Goal: Information Seeking & Learning: Check status

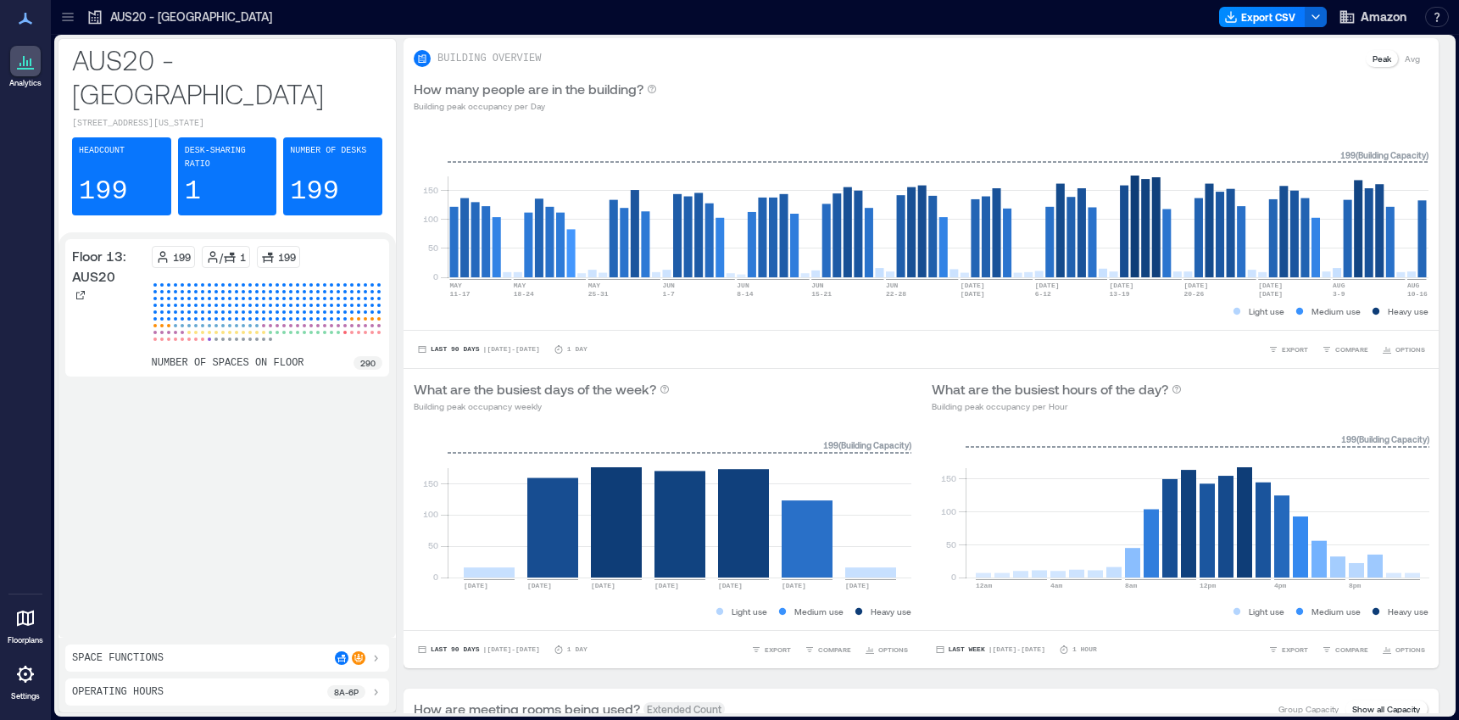
click at [20, 626] on icon at bounding box center [25, 618] width 20 height 20
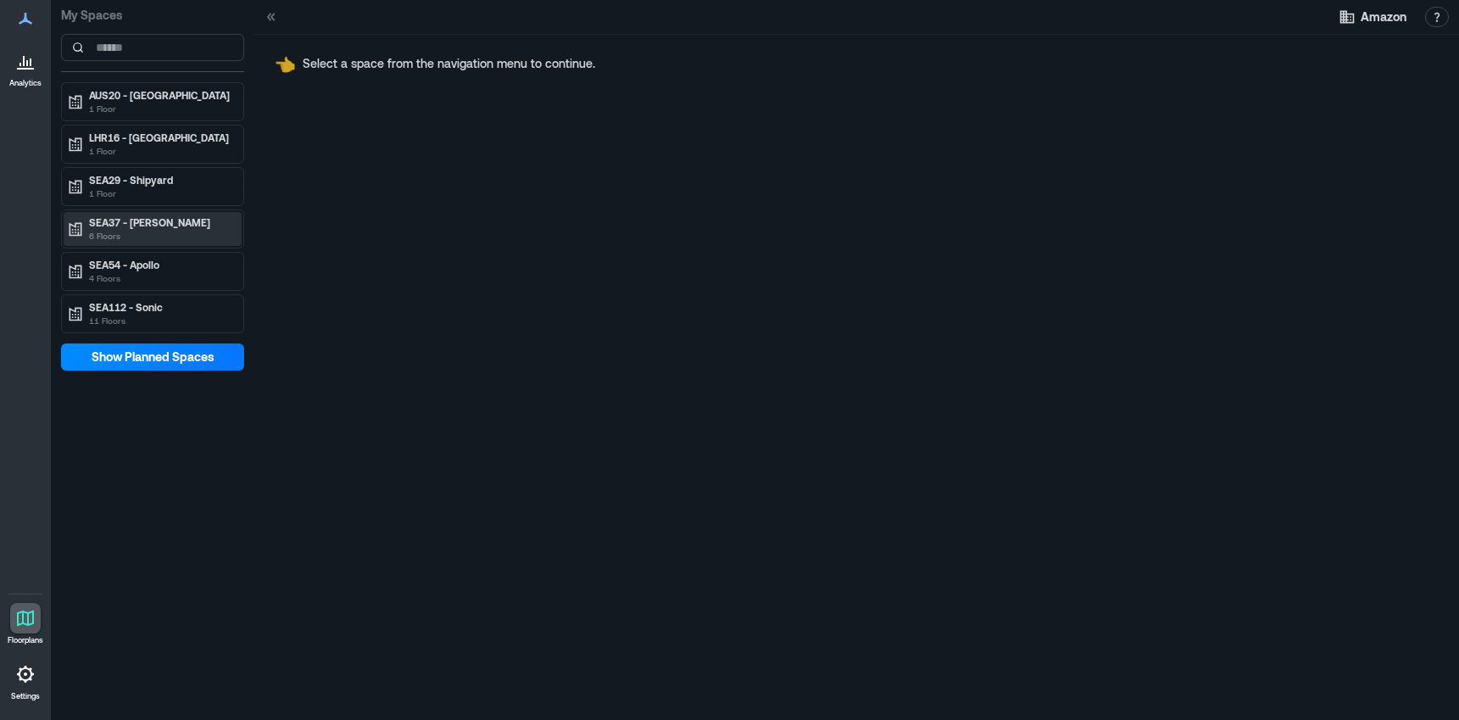
click at [169, 227] on p "SEA37 - [PERSON_NAME]" at bounding box center [160, 222] width 142 height 14
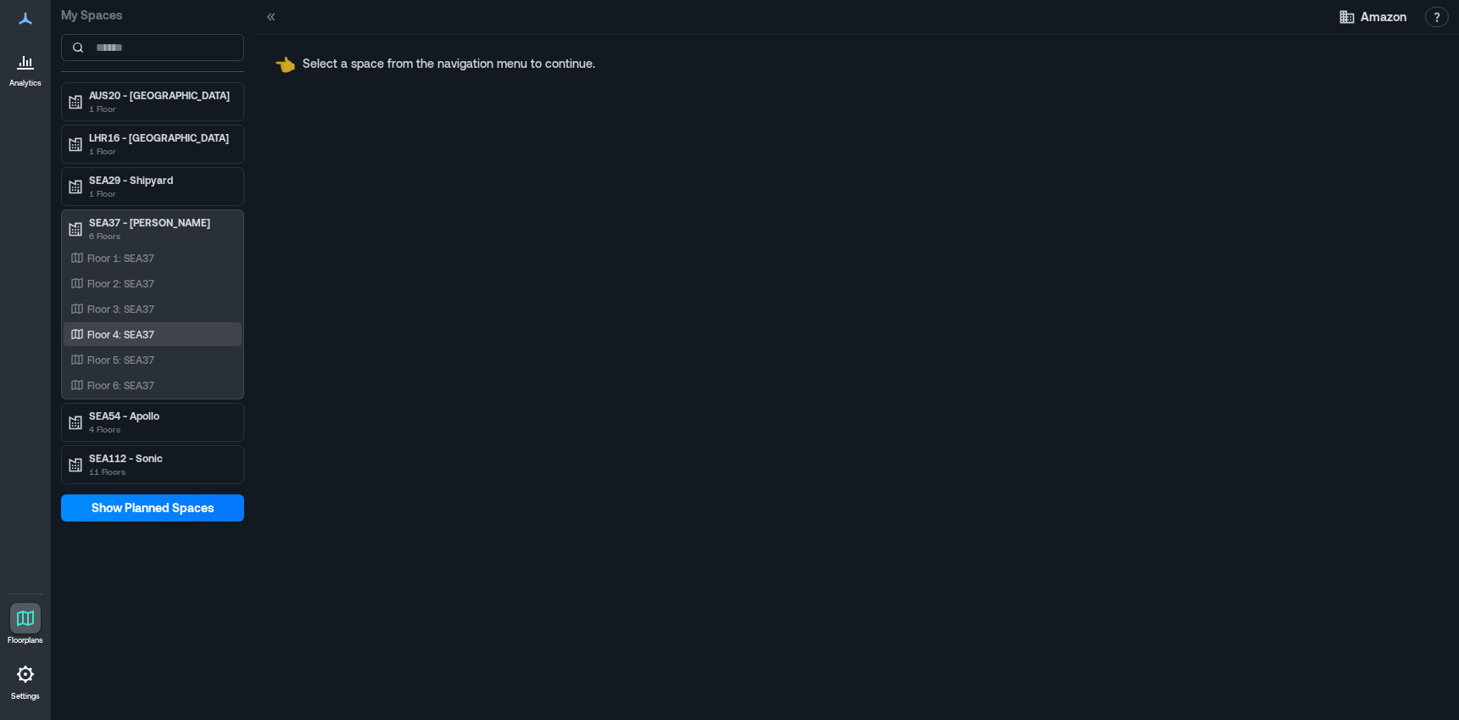
click at [140, 336] on p "Floor 4: SEA37" at bounding box center [120, 334] width 67 height 14
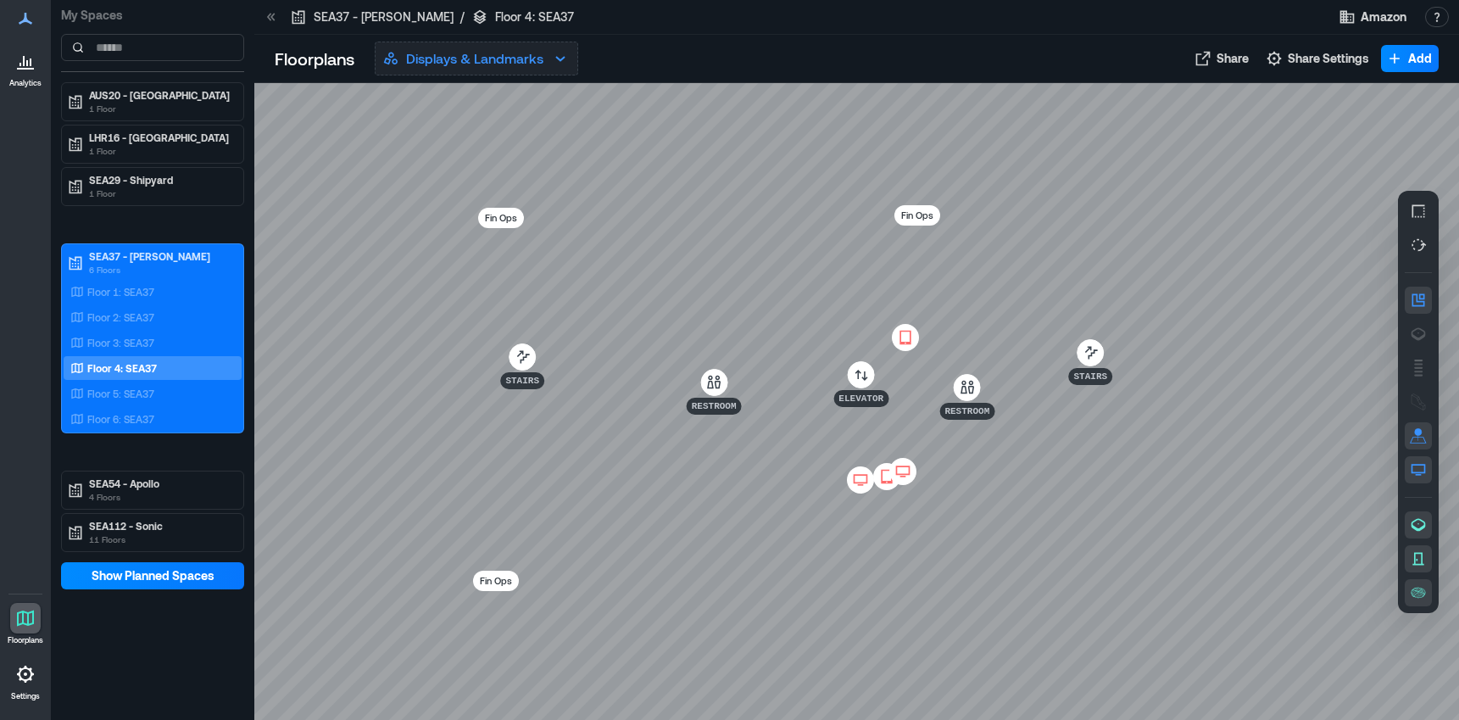
click at [478, 58] on p "Displays & Landmarks" at bounding box center [474, 58] width 137 height 20
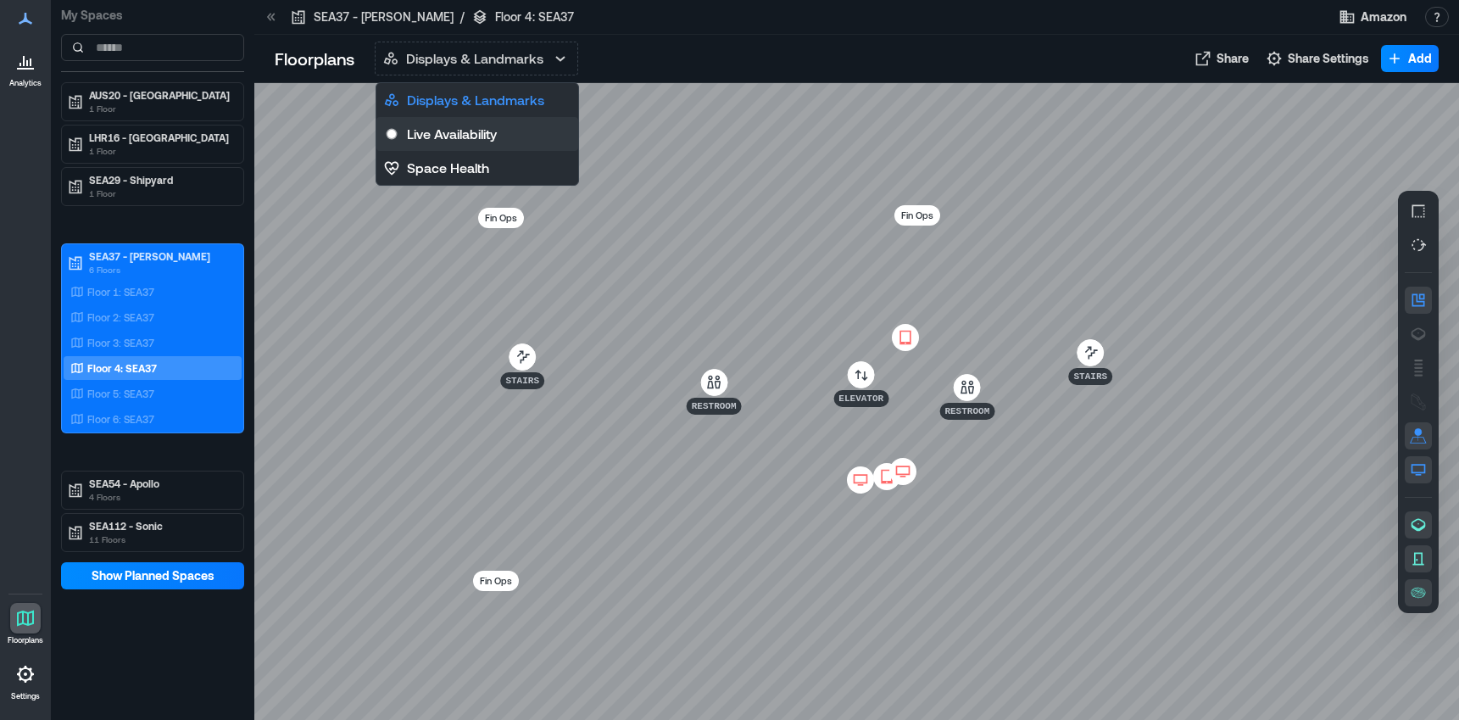
click at [465, 122] on button "Live Availability" at bounding box center [477, 134] width 202 height 34
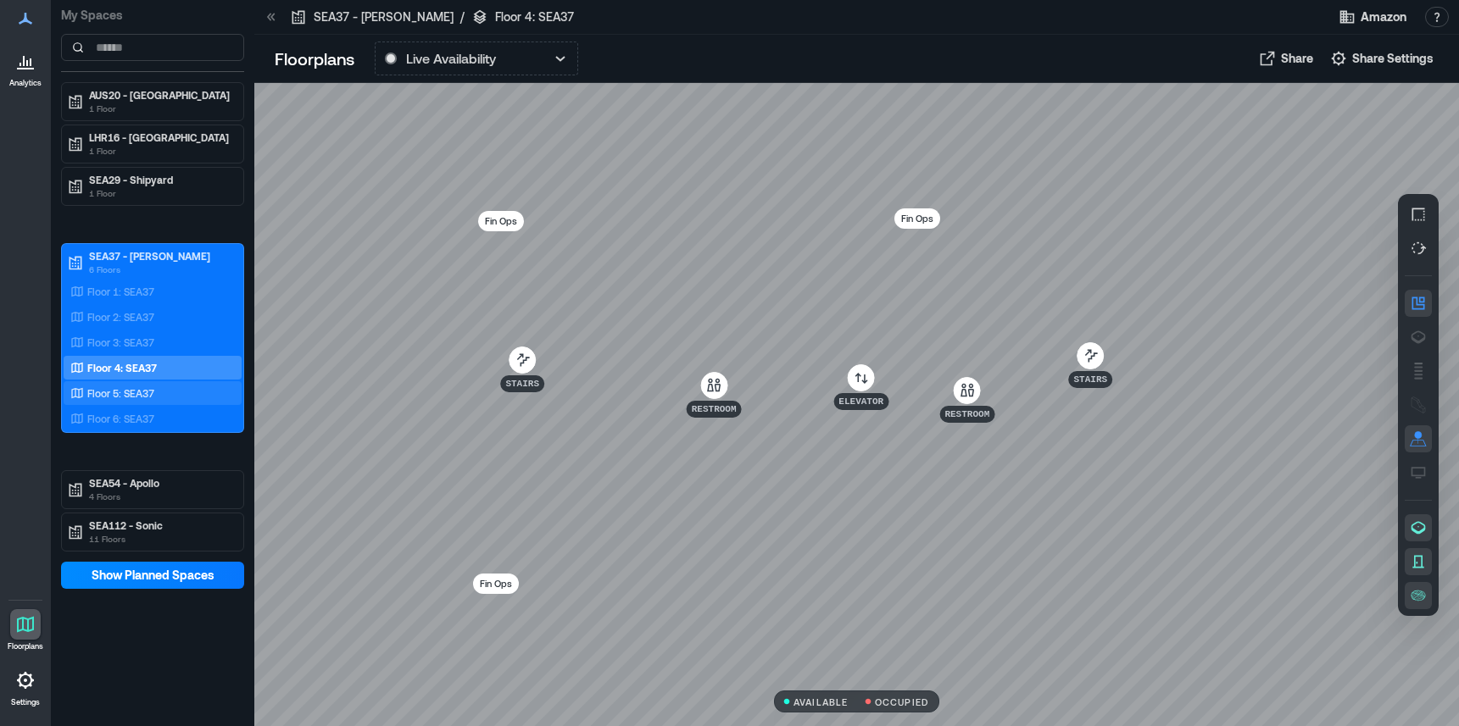
click at [139, 398] on p "Floor 5: SEA37" at bounding box center [120, 394] width 67 height 14
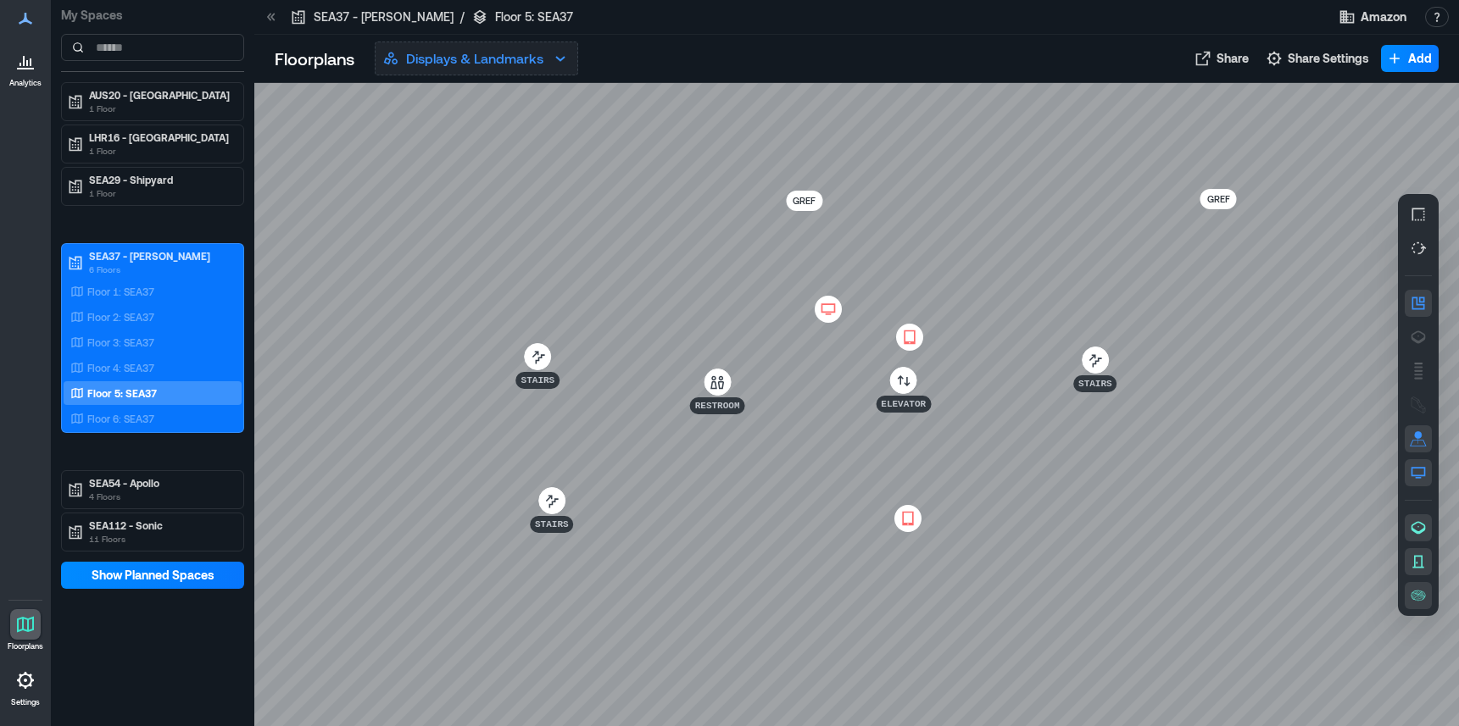
click at [456, 67] on p "Displays & Landmarks" at bounding box center [474, 58] width 137 height 20
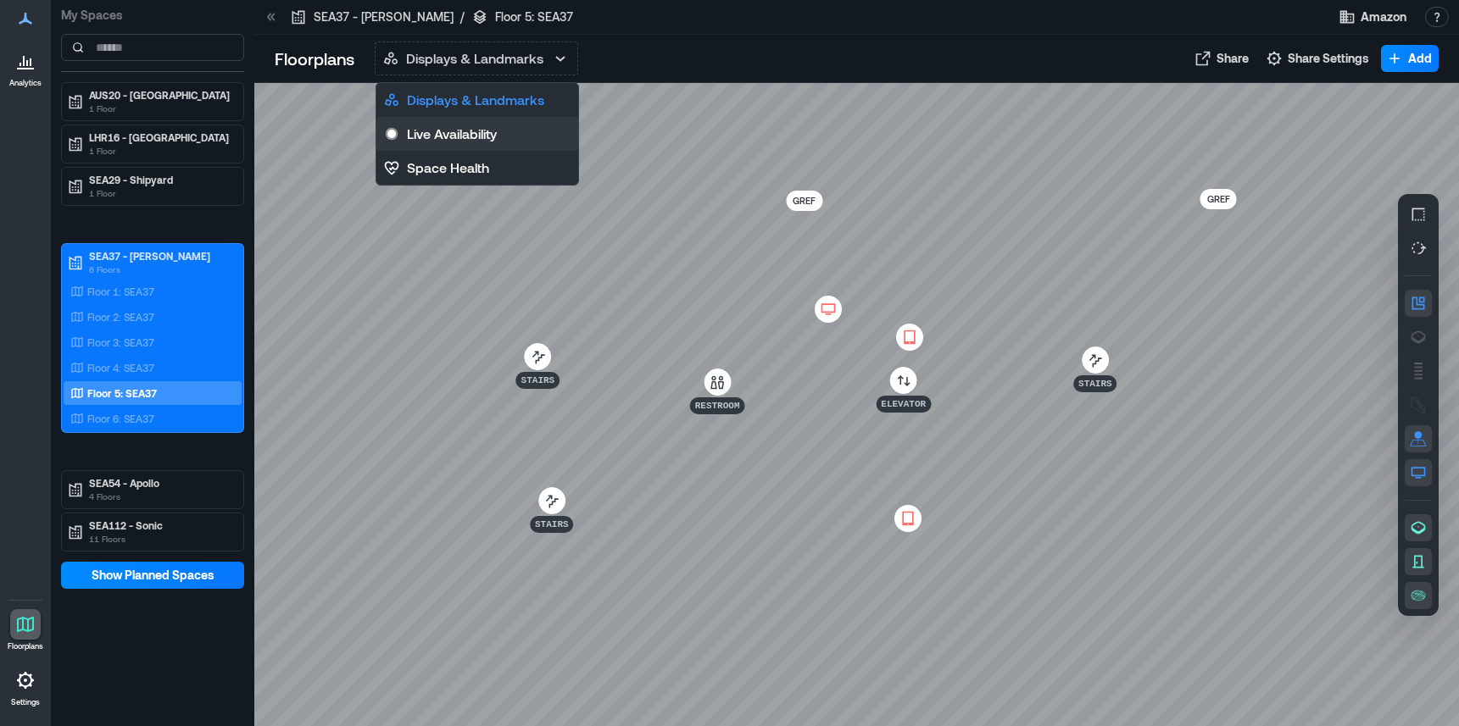
click at [459, 143] on p "Live Availability" at bounding box center [452, 134] width 90 height 20
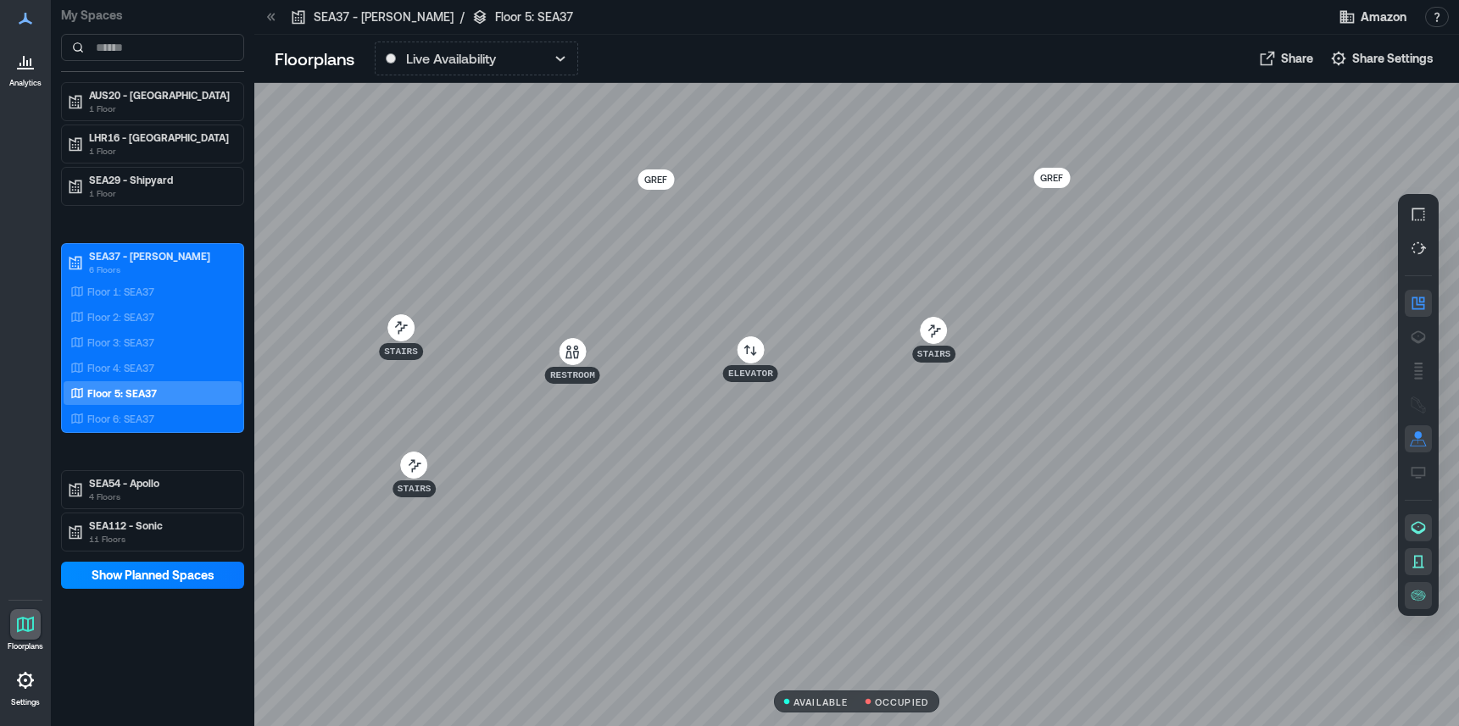
drag, startPoint x: 665, startPoint y: 425, endPoint x: 522, endPoint y: 396, distance: 146.1
click at [522, 396] on div at bounding box center [856, 404] width 1205 height 643
click at [1160, 482] on div at bounding box center [856, 404] width 1205 height 643
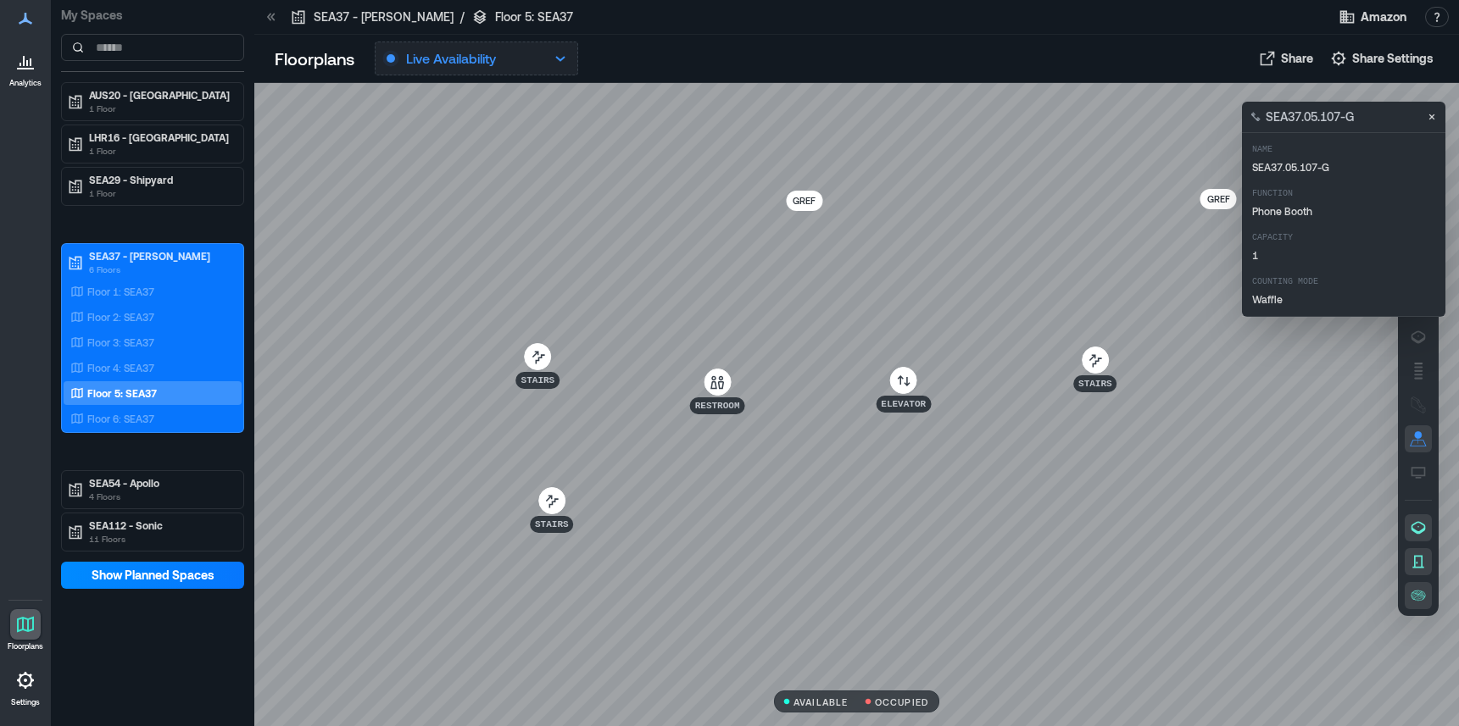
click at [439, 68] on p "Live Availability" at bounding box center [451, 58] width 90 height 20
click at [797, 103] on div at bounding box center [856, 404] width 1205 height 643
click at [1437, 114] on icon "Close" at bounding box center [1432, 117] width 14 height 14
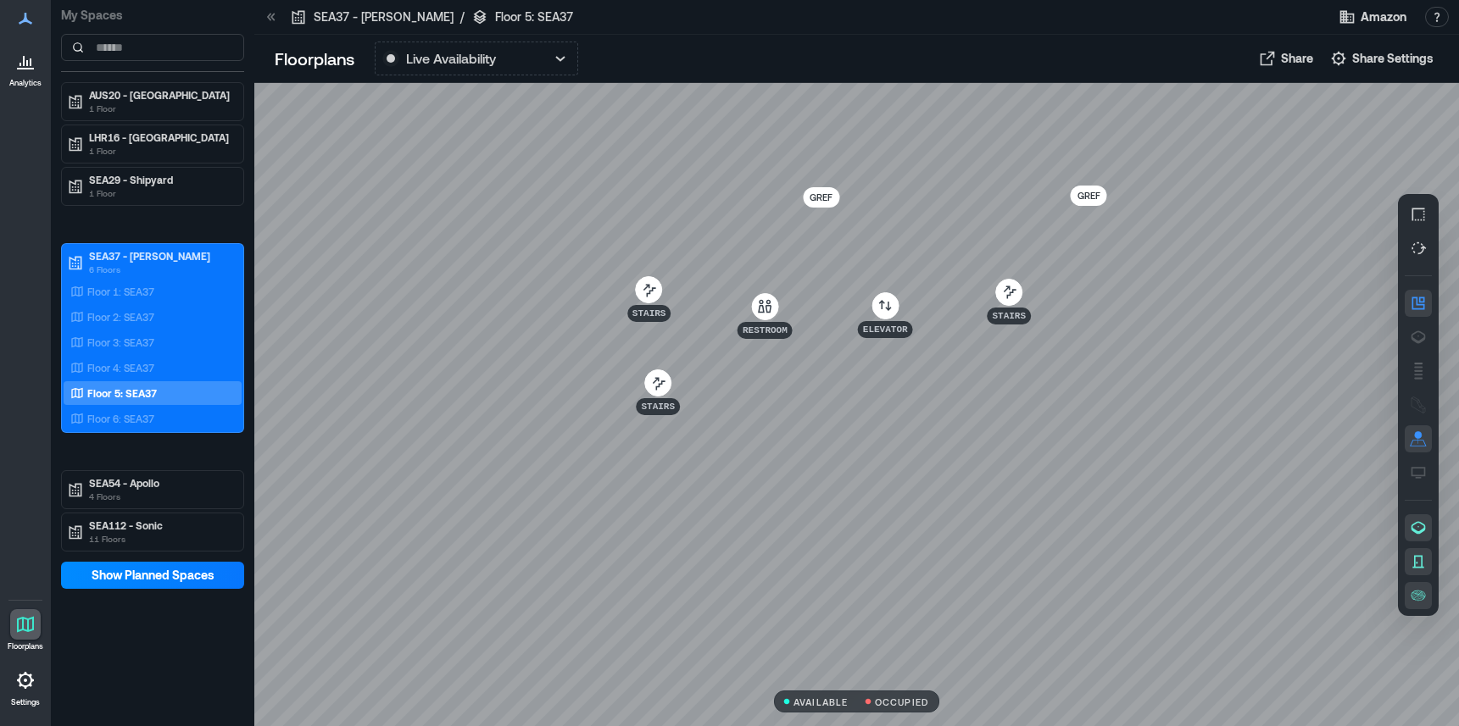
click at [1057, 384] on div at bounding box center [856, 404] width 1205 height 643
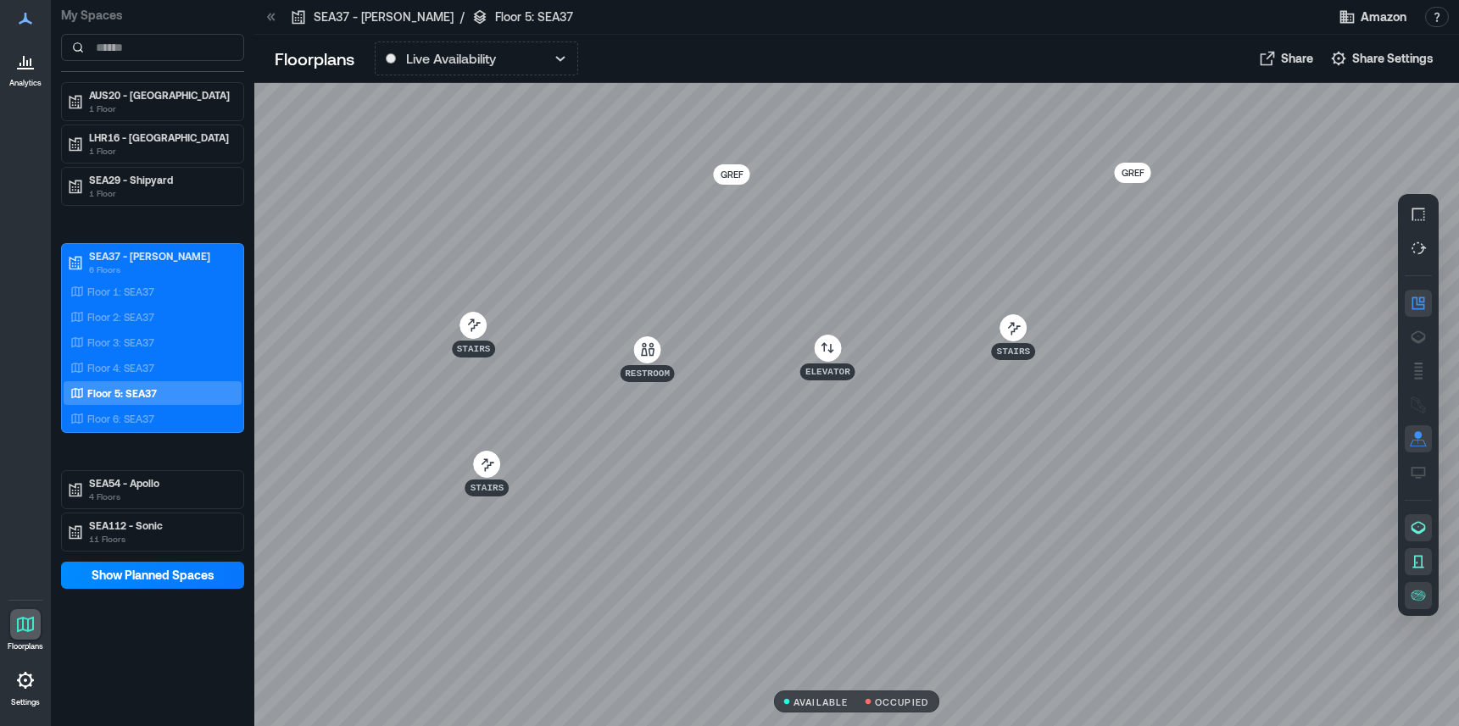
drag, startPoint x: 868, startPoint y: 332, endPoint x: 910, endPoint y: 395, distance: 75.2
click at [910, 395] on div at bounding box center [856, 404] width 1205 height 643
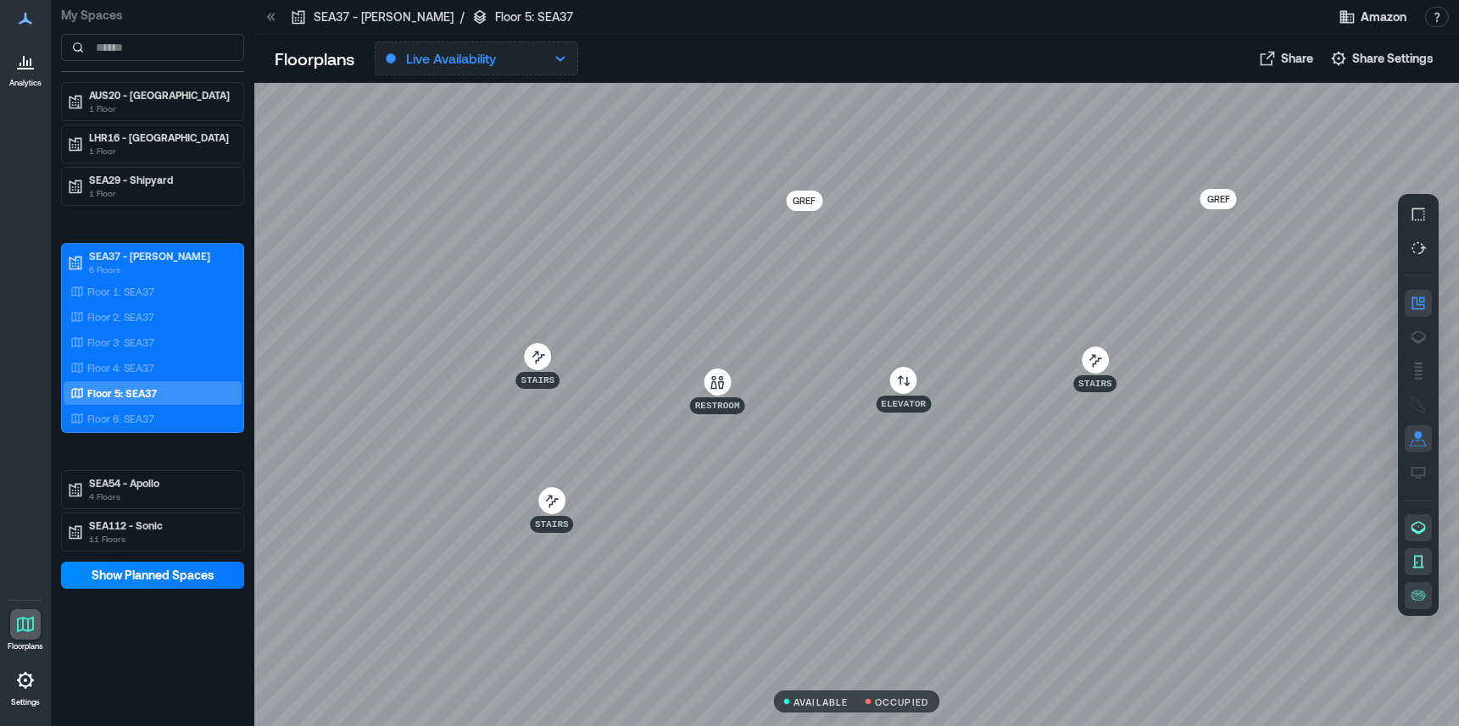
click at [410, 63] on p "Live Availability" at bounding box center [451, 58] width 90 height 20
click at [122, 369] on p "Floor 4: SEA37" at bounding box center [120, 368] width 67 height 14
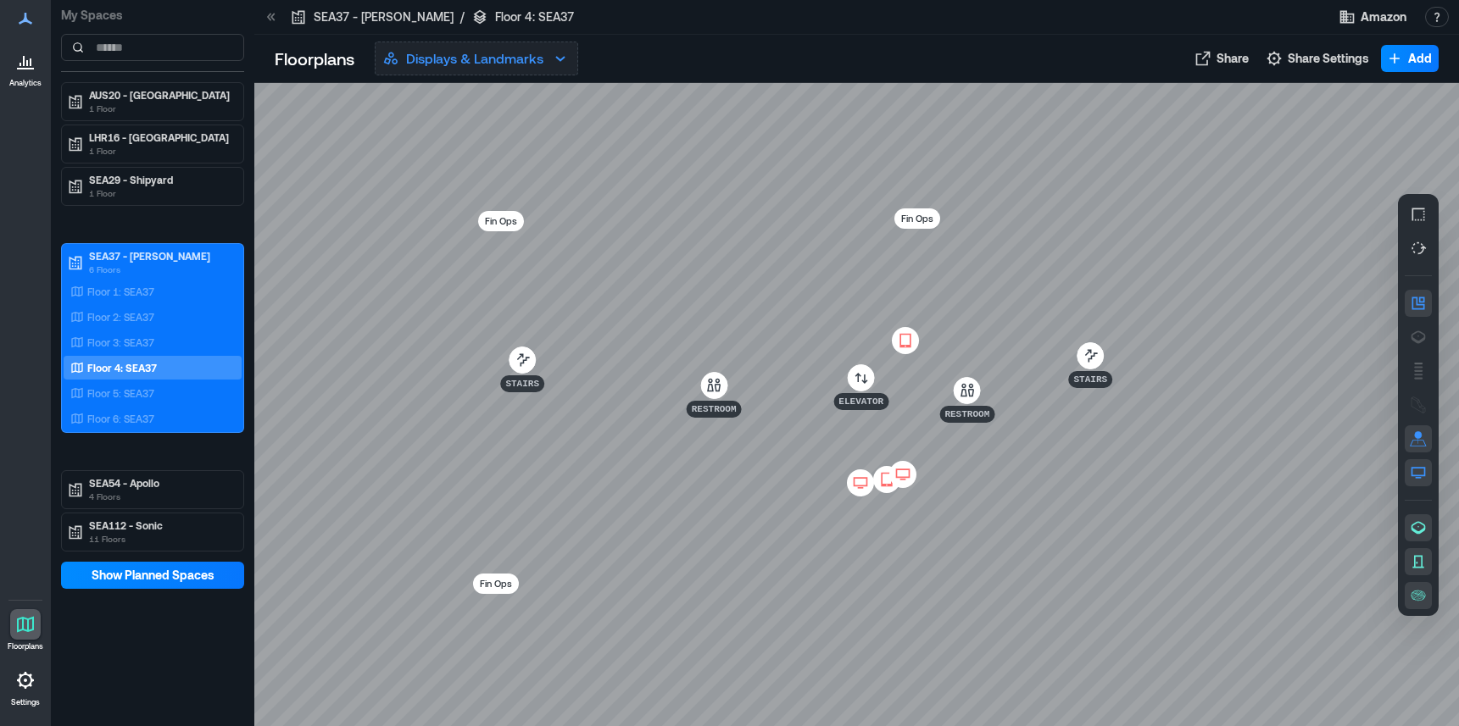
click at [506, 53] on p "Displays & Landmarks" at bounding box center [474, 58] width 137 height 20
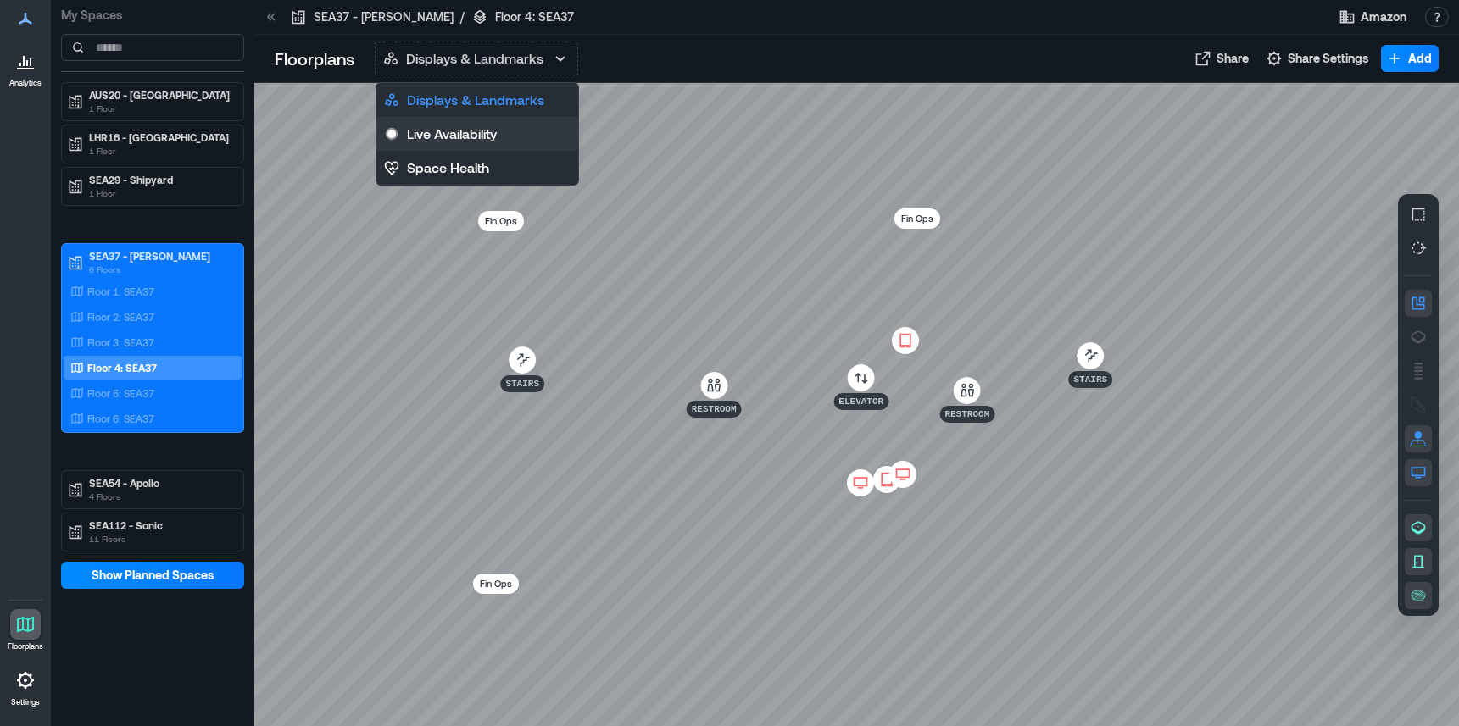
click at [494, 136] on p "Live Availability" at bounding box center [452, 134] width 90 height 20
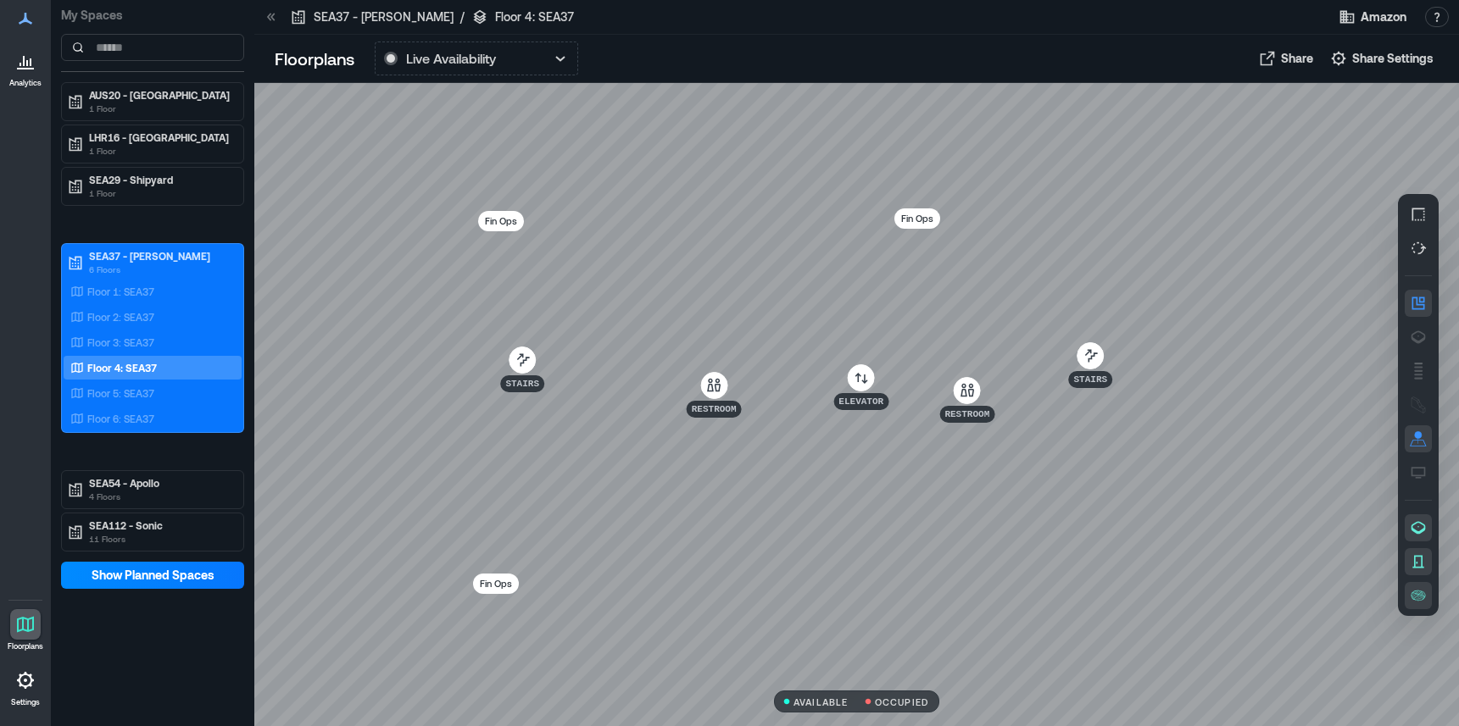
click at [1417, 562] on icon "button" at bounding box center [1418, 562] width 17 height 17
click at [1417, 537] on button "button" at bounding box center [1418, 528] width 27 height 27
click at [580, 532] on div at bounding box center [856, 404] width 1205 height 643
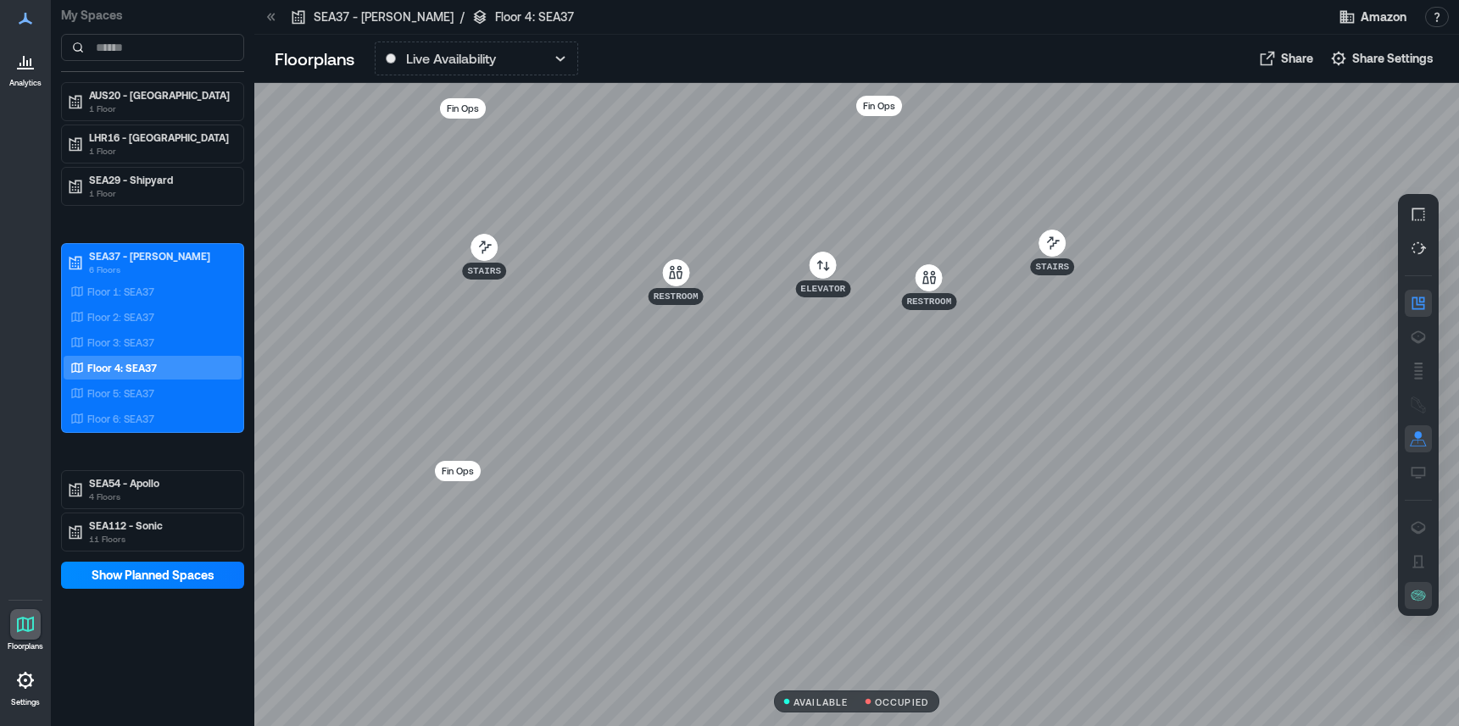
drag, startPoint x: 580, startPoint y: 532, endPoint x: 565, endPoint y: 459, distance: 74.5
click at [565, 459] on div at bounding box center [856, 404] width 1205 height 643
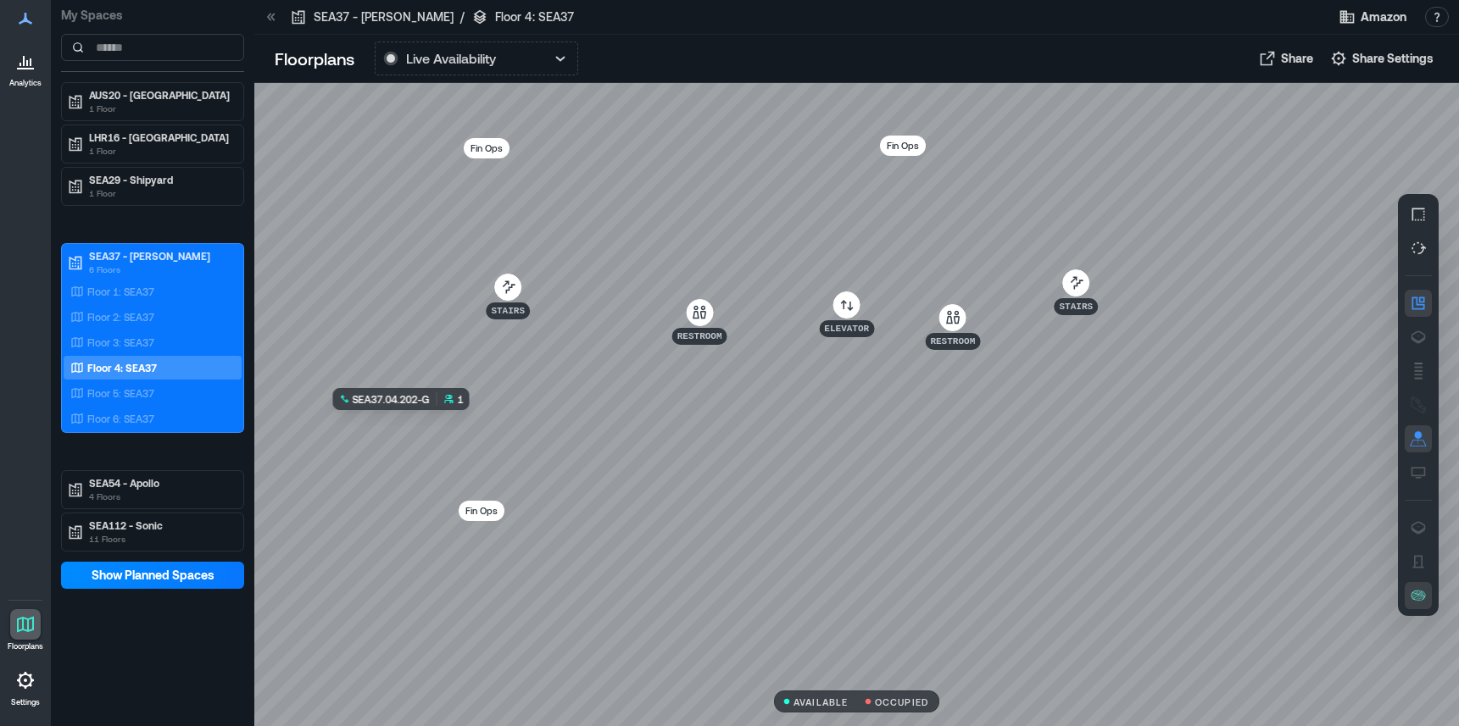
click at [407, 426] on div at bounding box center [856, 404] width 1205 height 643
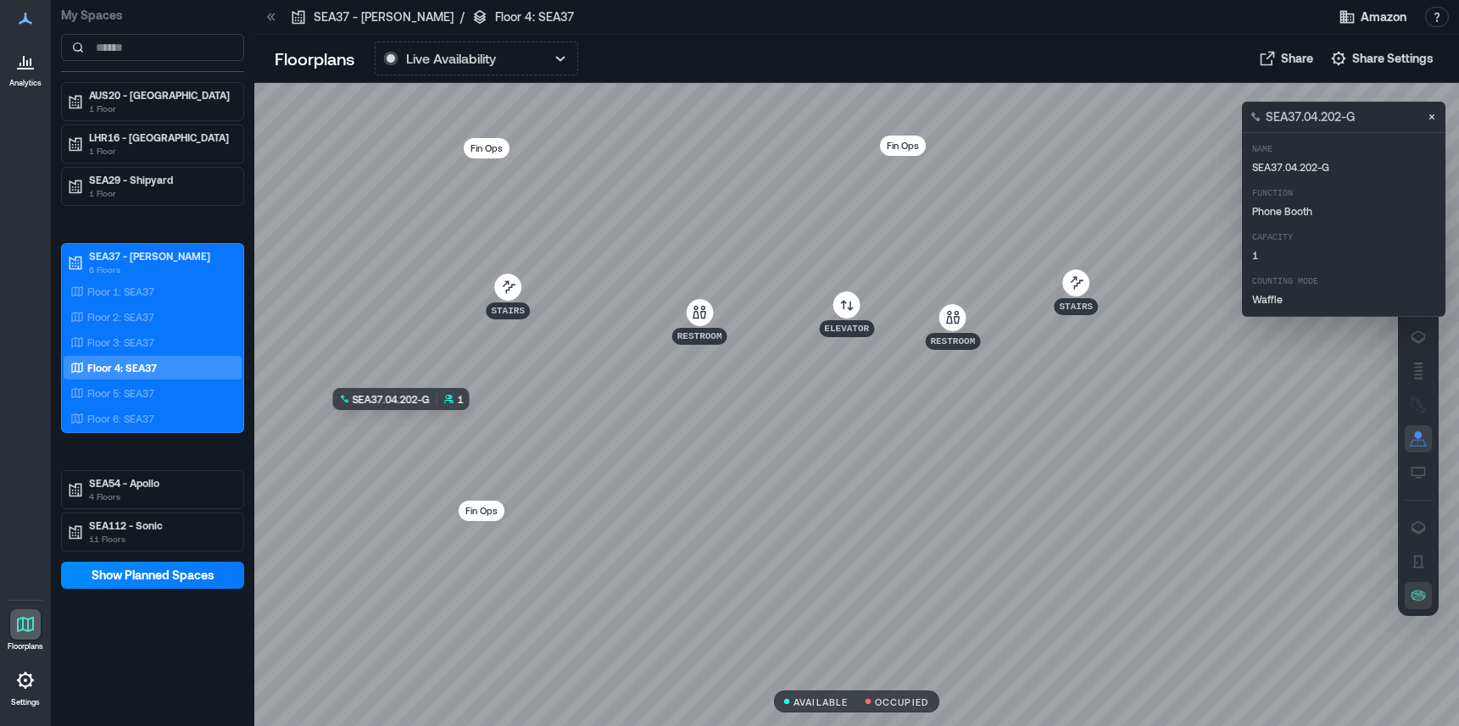
click at [407, 426] on div at bounding box center [856, 404] width 1205 height 643
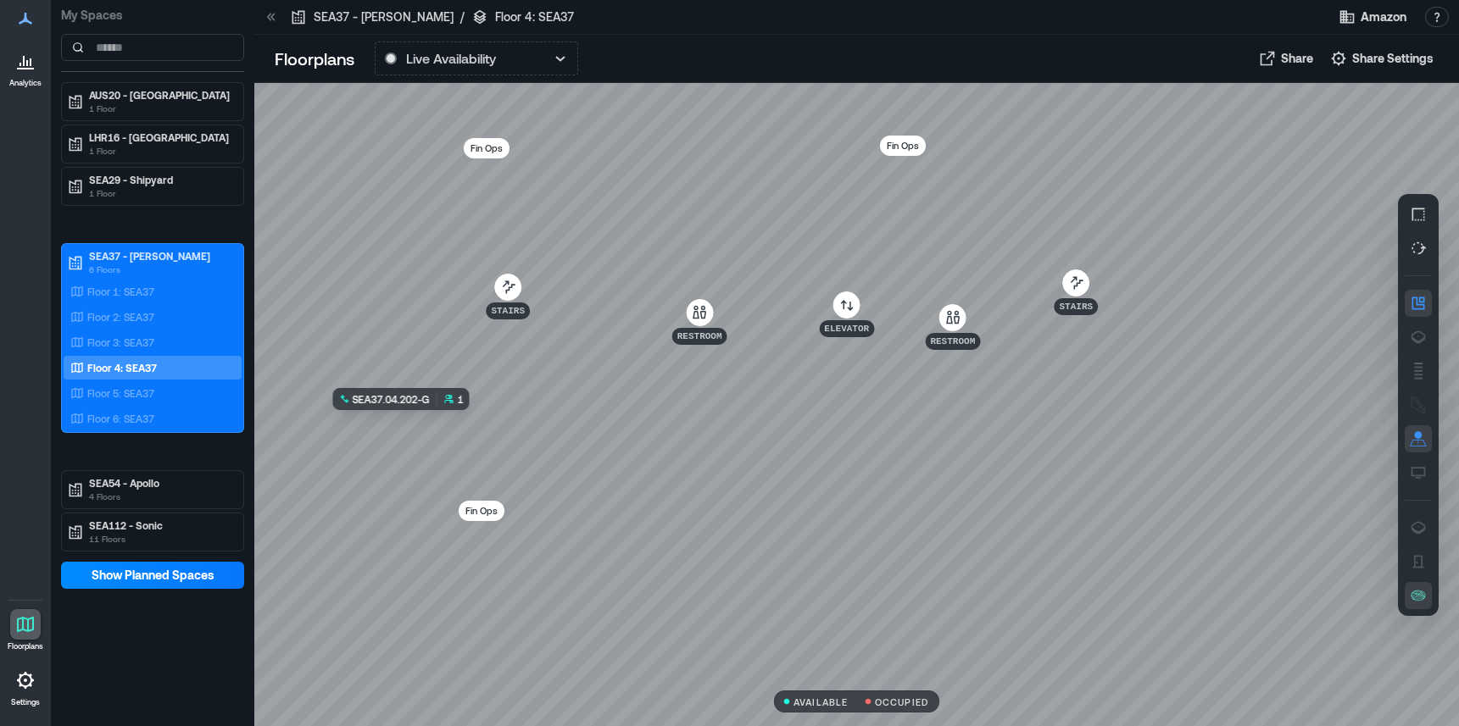
click at [407, 426] on div at bounding box center [856, 404] width 1205 height 643
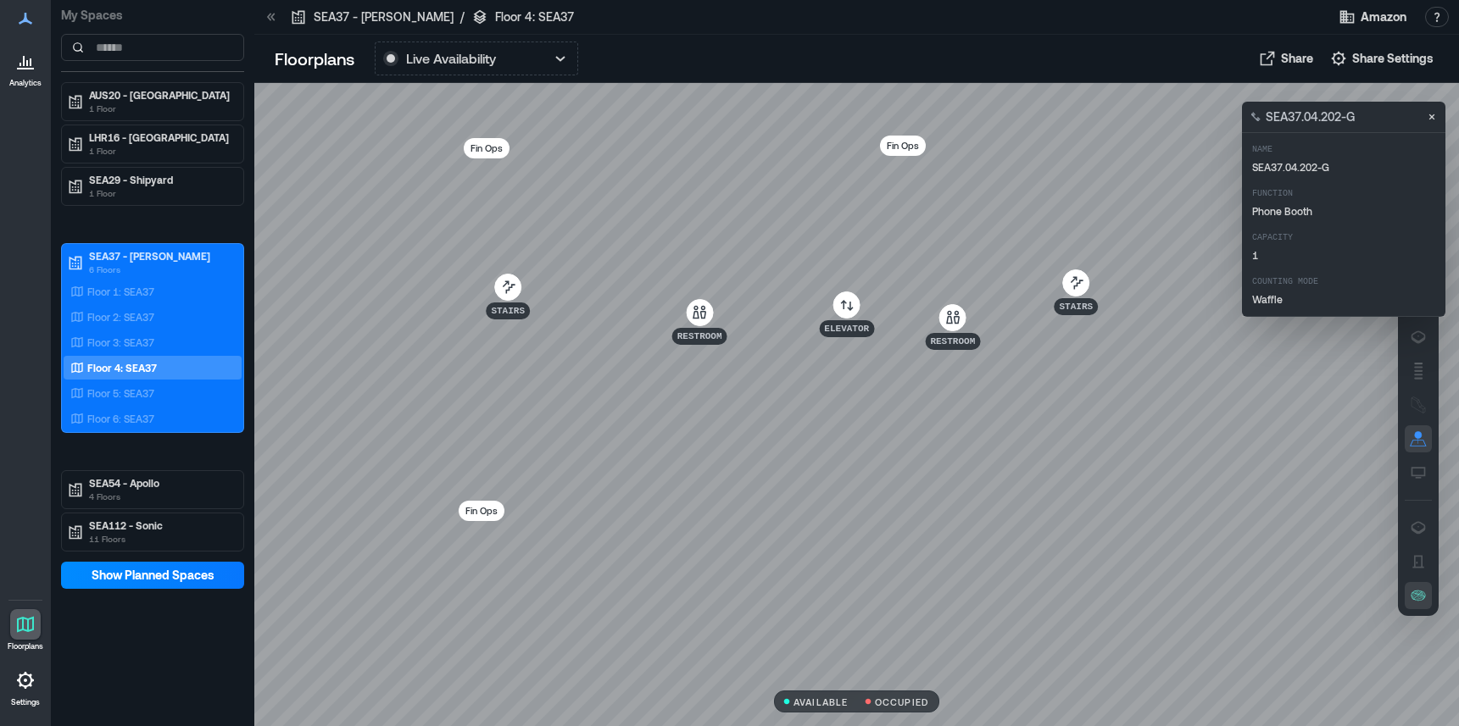
click at [1428, 104] on div "SEA37.04.202-G" at bounding box center [1343, 117] width 203 height 31
click at [1433, 113] on icon "Close" at bounding box center [1432, 117] width 14 height 14
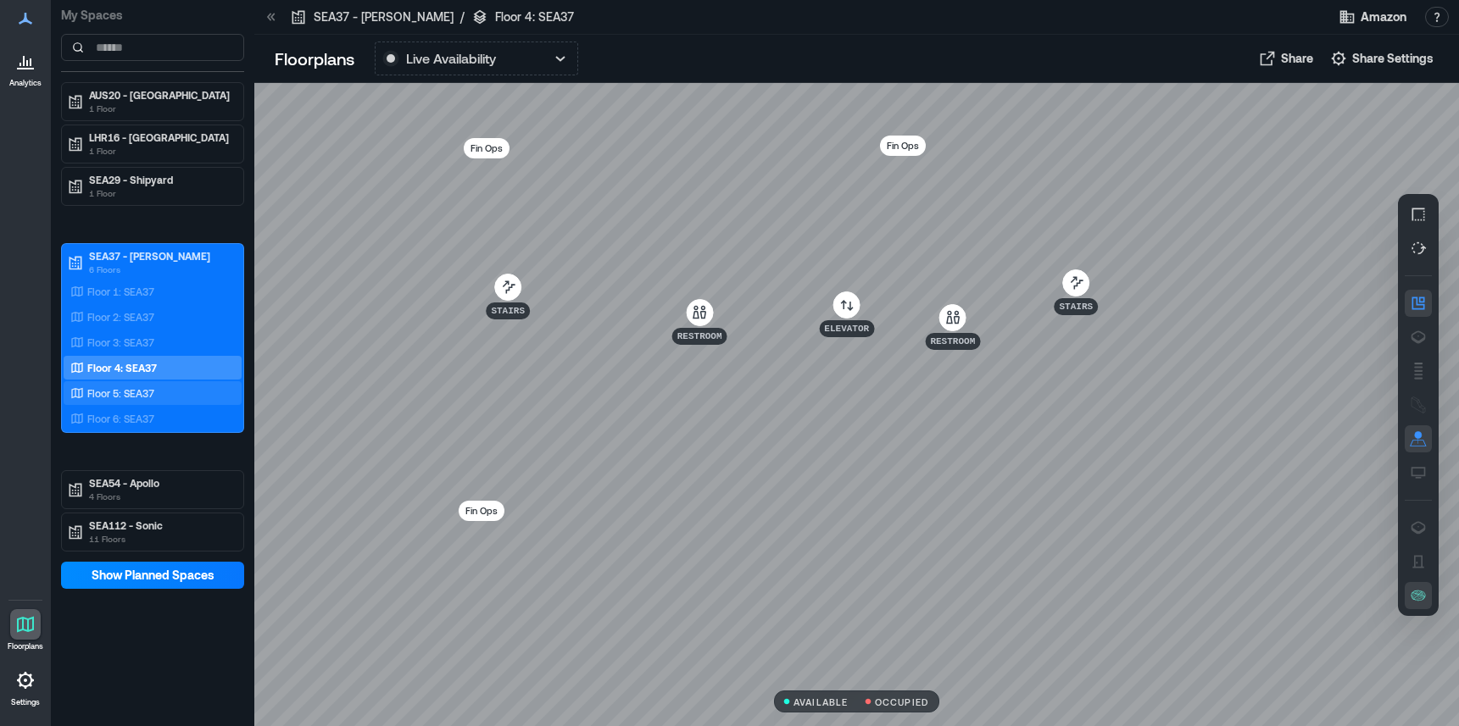
click at [126, 383] on div "Floor 5: SEA37" at bounding box center [153, 393] width 178 height 24
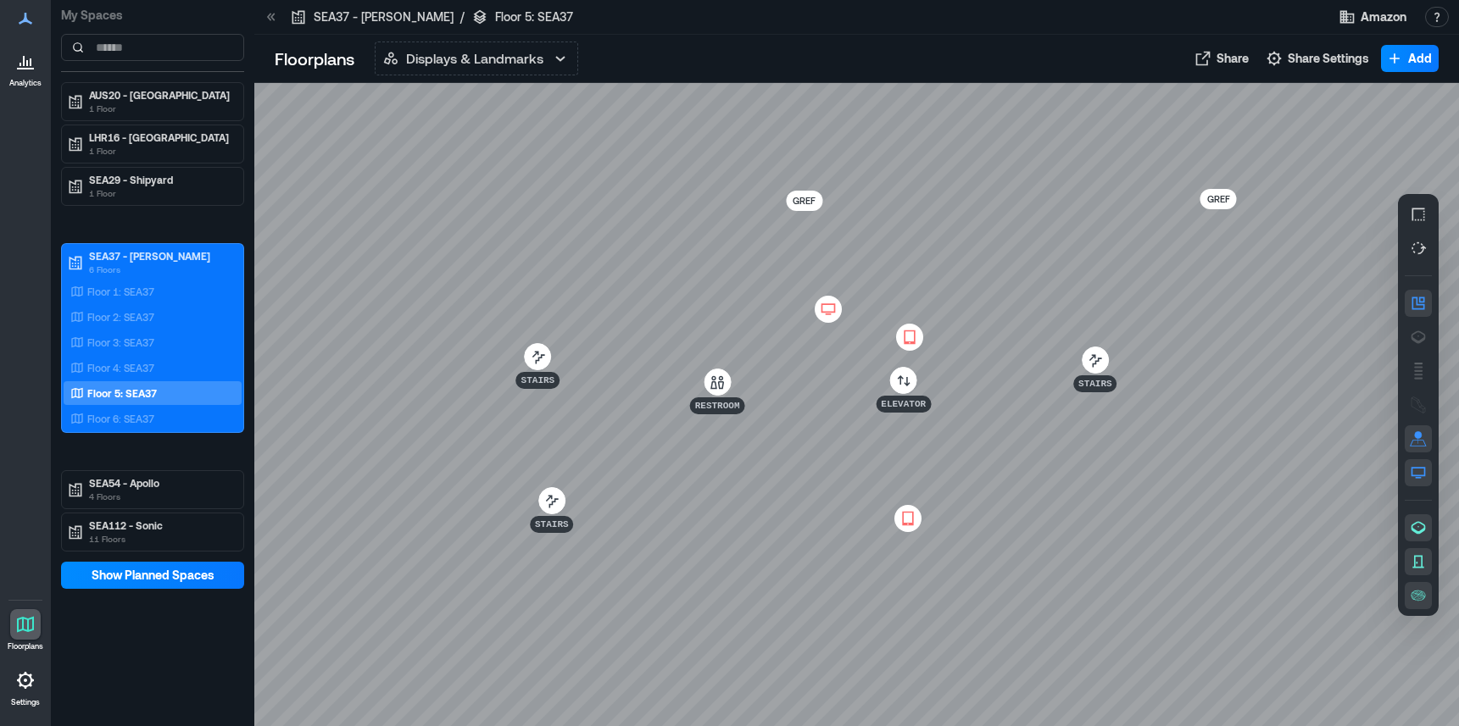
click at [1424, 595] on icon "button" at bounding box center [1418, 595] width 17 height 17
click at [443, 49] on p "Displays & Landmarks" at bounding box center [474, 58] width 137 height 20
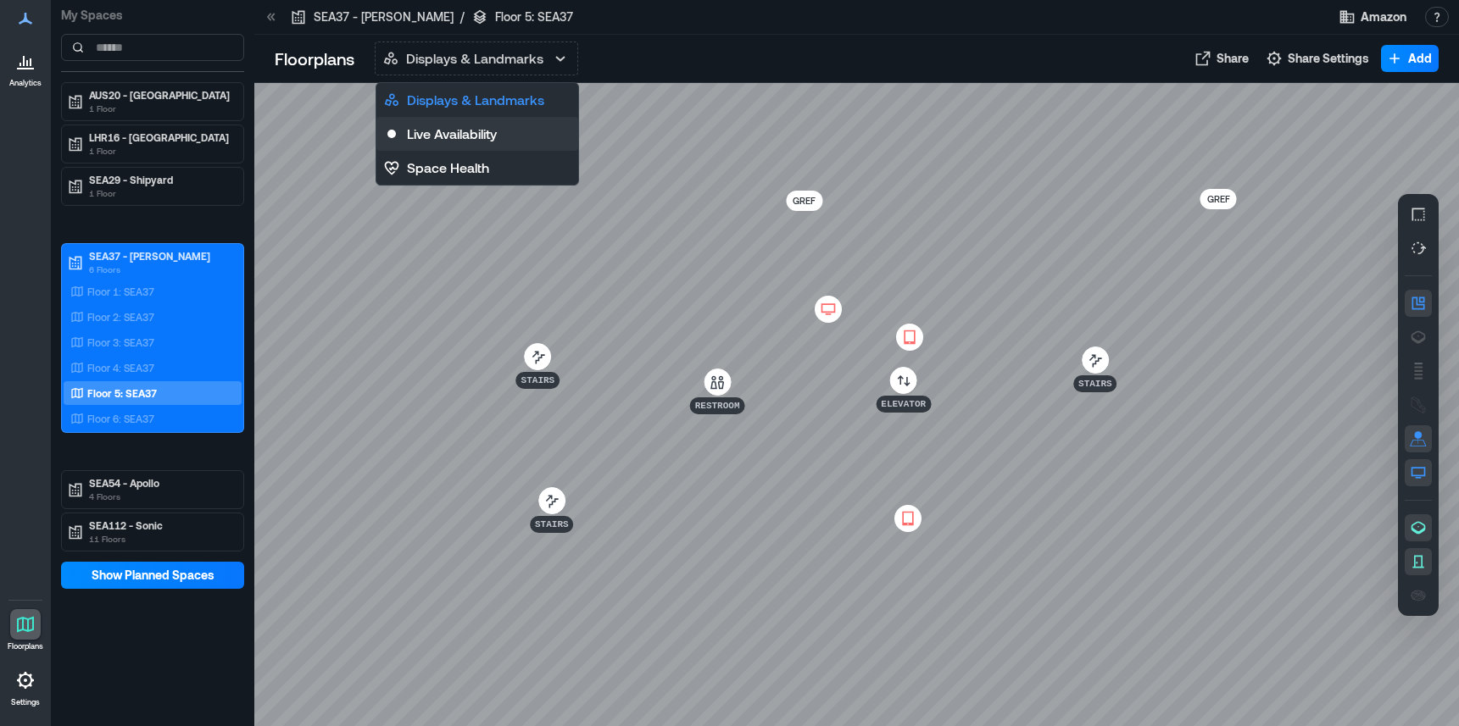
click at [450, 144] on button "Live Availability" at bounding box center [477, 134] width 202 height 34
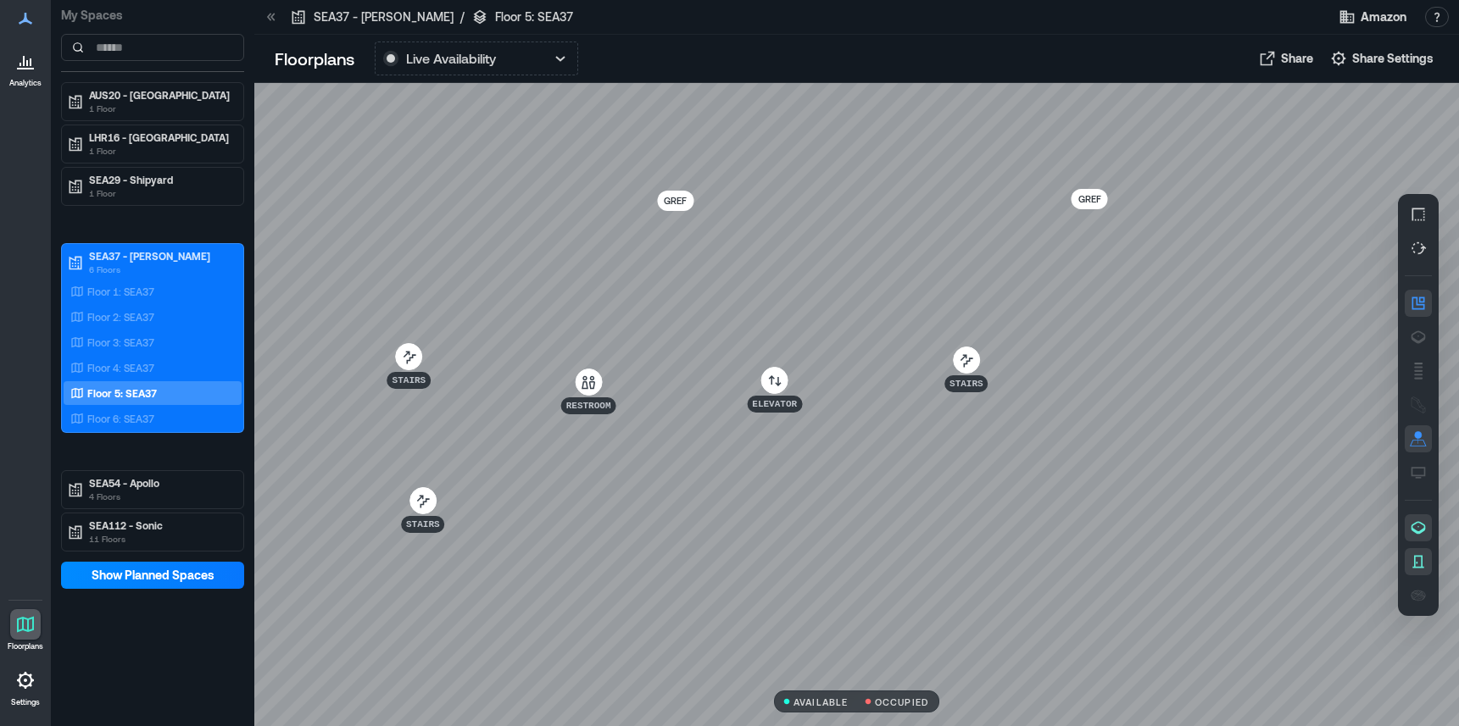
drag, startPoint x: 649, startPoint y: 365, endPoint x: 512, endPoint y: 365, distance: 137.3
click at [512, 365] on div at bounding box center [856, 404] width 1205 height 643
click at [1411, 529] on icon "button" at bounding box center [1418, 528] width 17 height 17
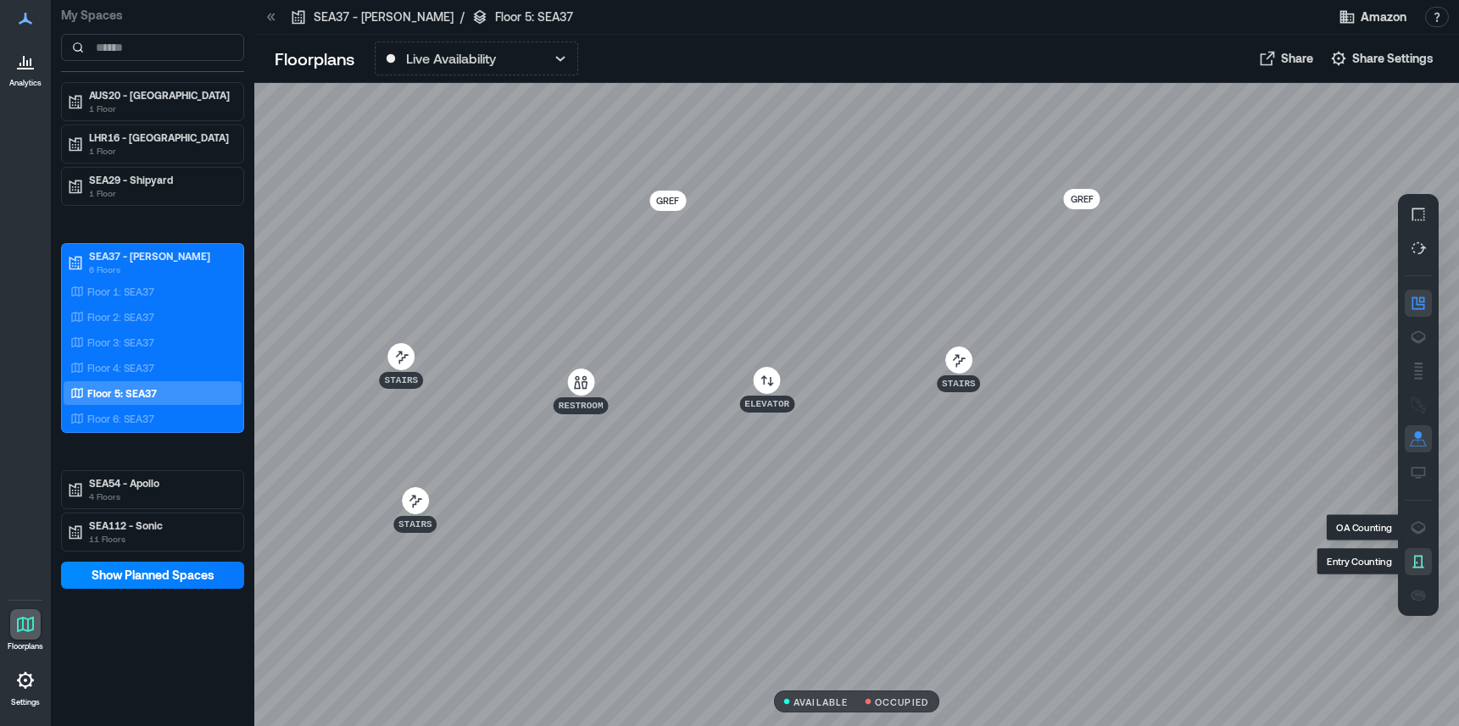
click at [1411, 552] on button "button" at bounding box center [1418, 561] width 27 height 27
click at [1416, 598] on icon "button" at bounding box center [1418, 595] width 17 height 17
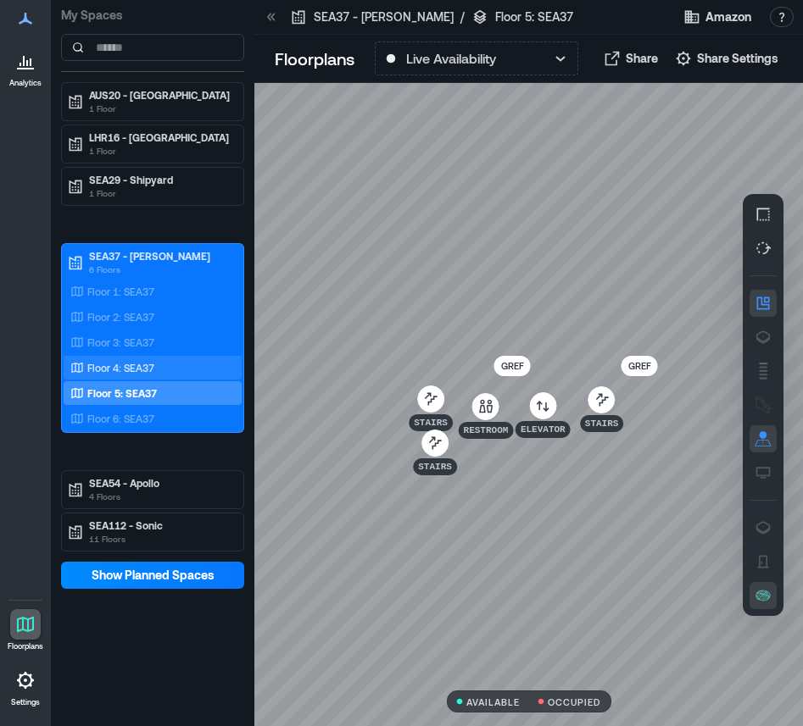
click at [128, 371] on p "Floor 4: SEA37" at bounding box center [120, 368] width 67 height 14
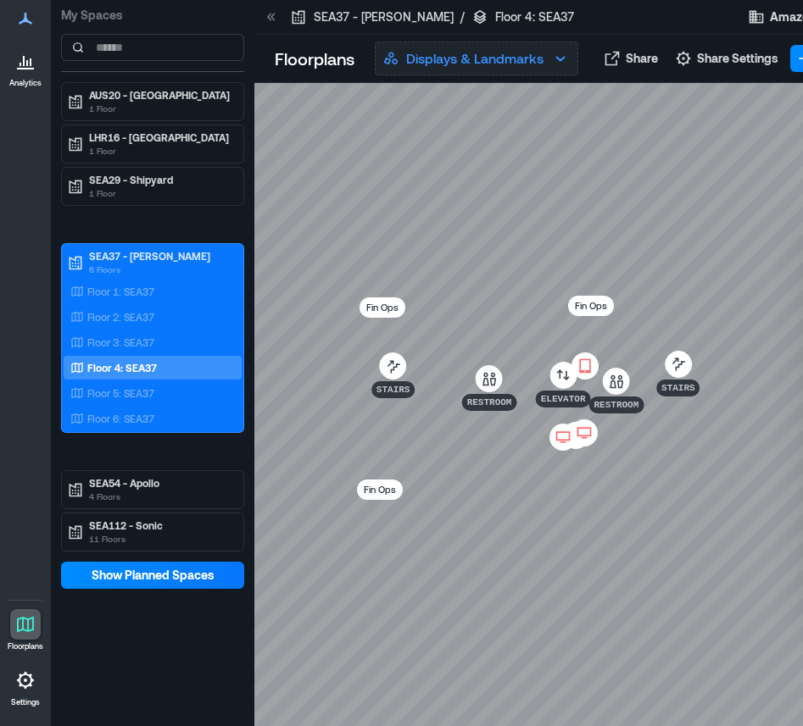
click at [479, 61] on p "Displays & Landmarks" at bounding box center [474, 58] width 137 height 20
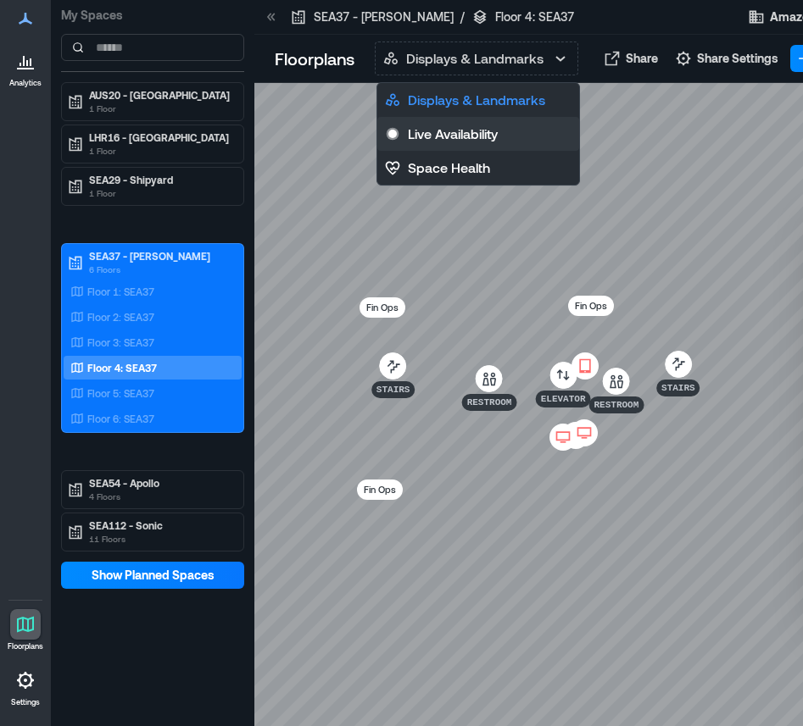
click at [463, 132] on p "Live Availability" at bounding box center [453, 134] width 90 height 20
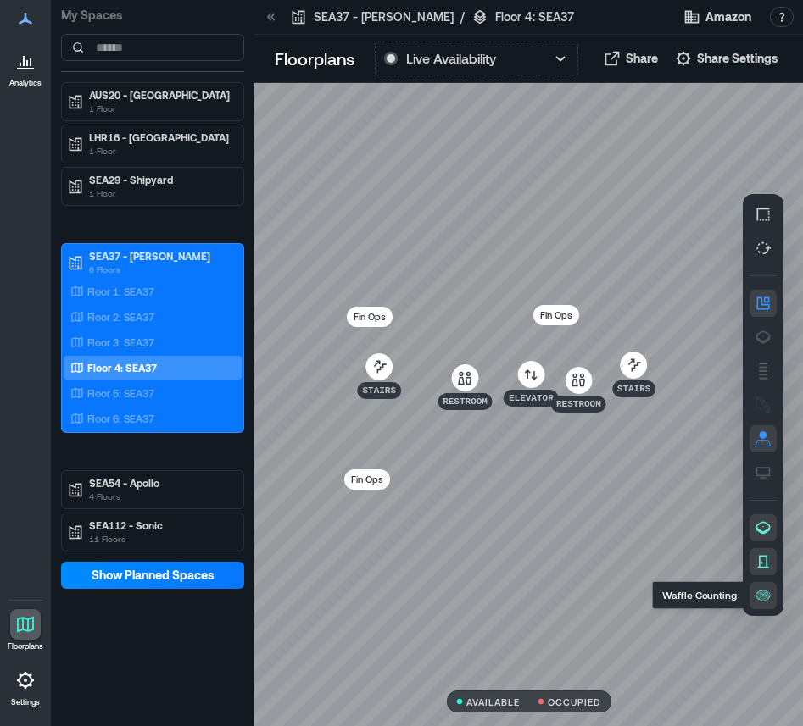
click at [754, 541] on div at bounding box center [763, 405] width 41 height 422
click at [756, 532] on icon "button" at bounding box center [762, 528] width 17 height 17
click at [756, 546] on div at bounding box center [763, 405] width 41 height 422
click at [758, 559] on icon "button" at bounding box center [762, 562] width 17 height 17
